Goal: Task Accomplishment & Management: Use online tool/utility

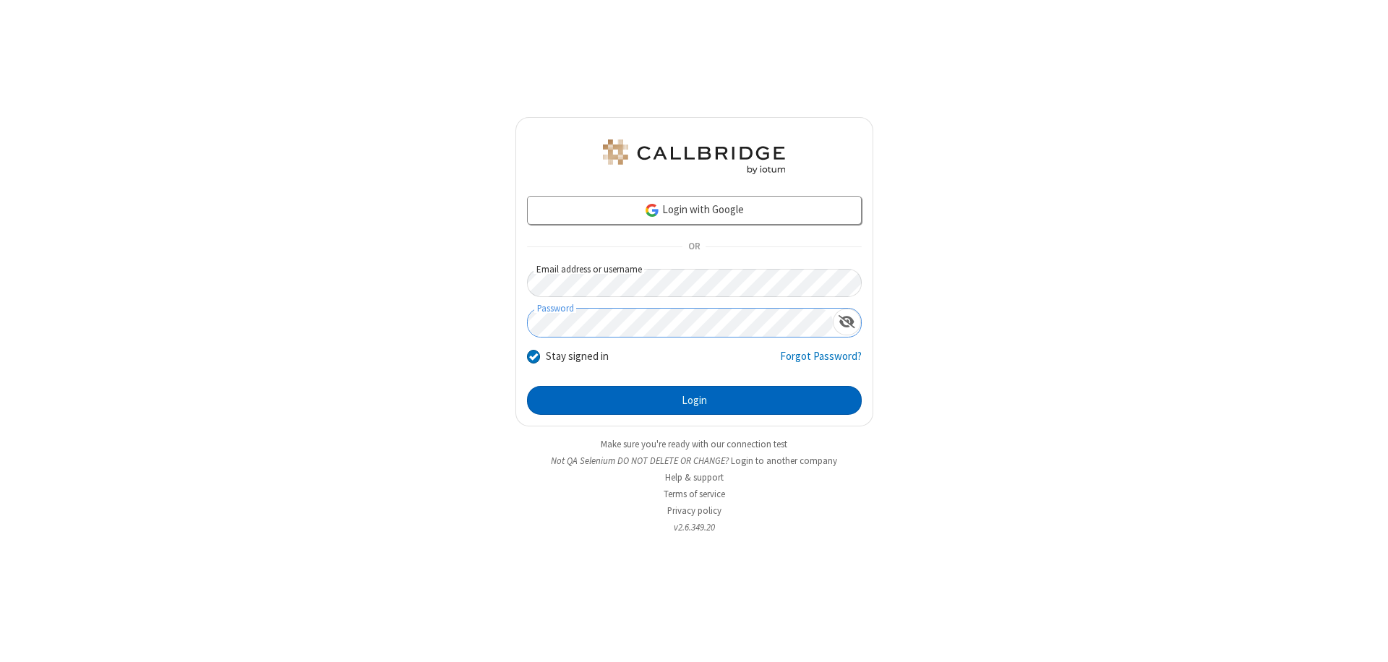
click at [694, 401] on button "Login" at bounding box center [694, 400] width 335 height 29
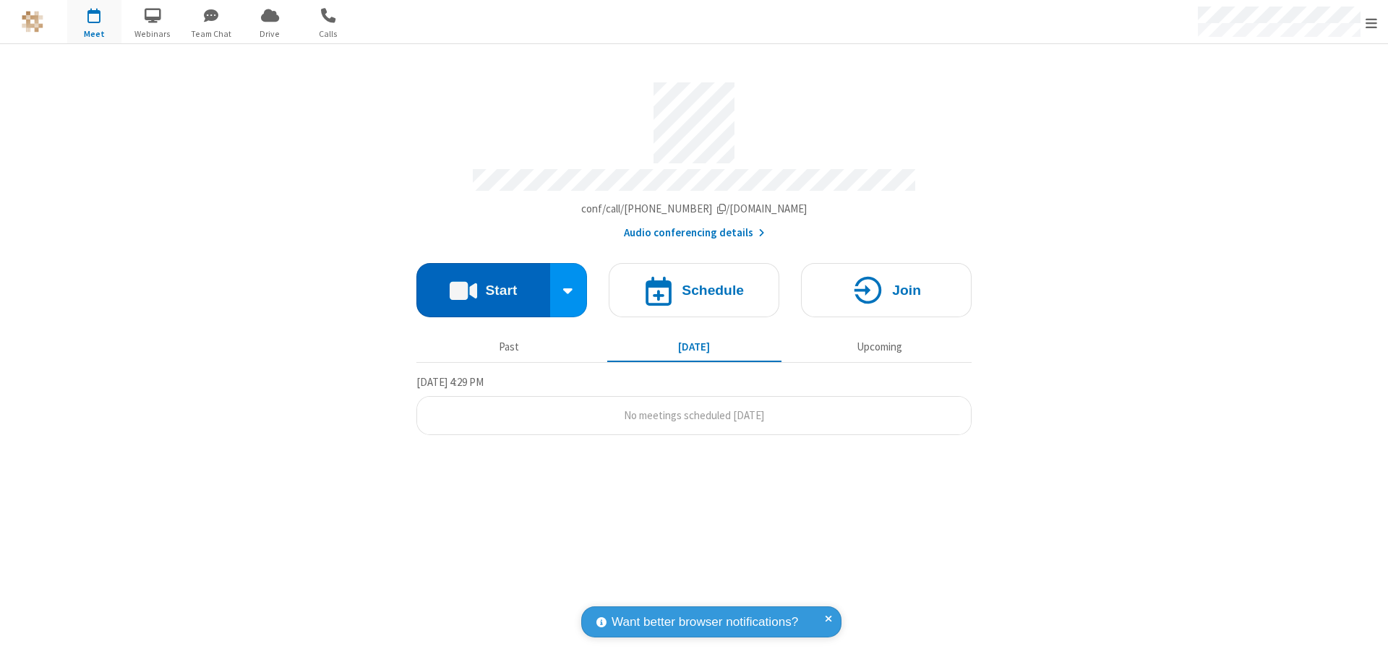
click at [483, 283] on button "Start" at bounding box center [483, 290] width 134 height 54
